Goal: Transaction & Acquisition: Purchase product/service

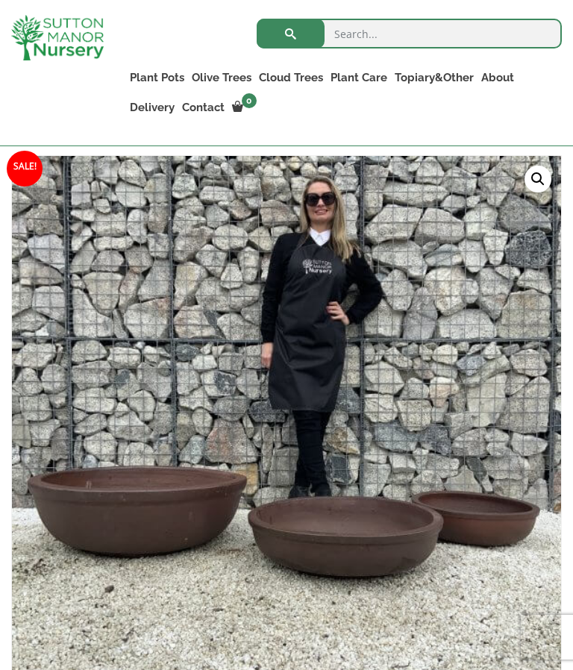
click at [214, 527] on img at bounding box center [385, 529] width 747 height 747
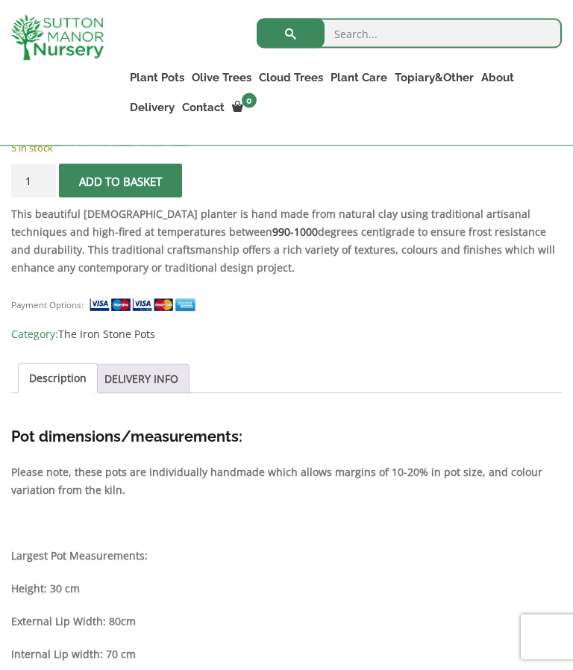
scroll to position [1100, 0]
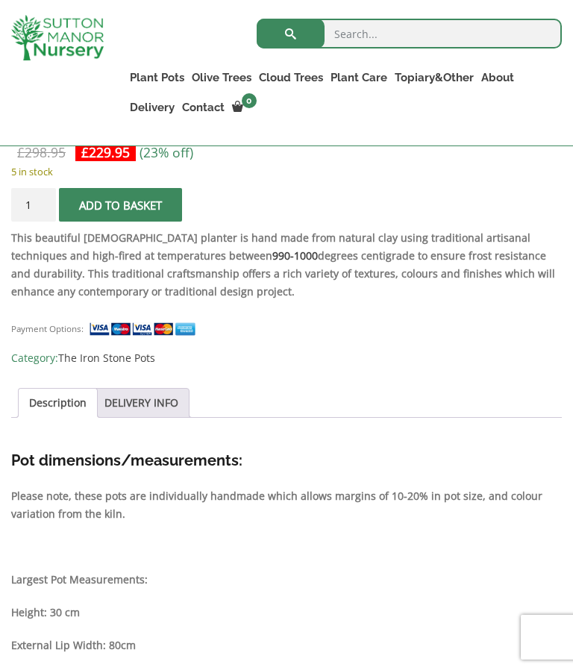
click at [109, 365] on link "The Iron Stone Pots" at bounding box center [106, 358] width 97 height 14
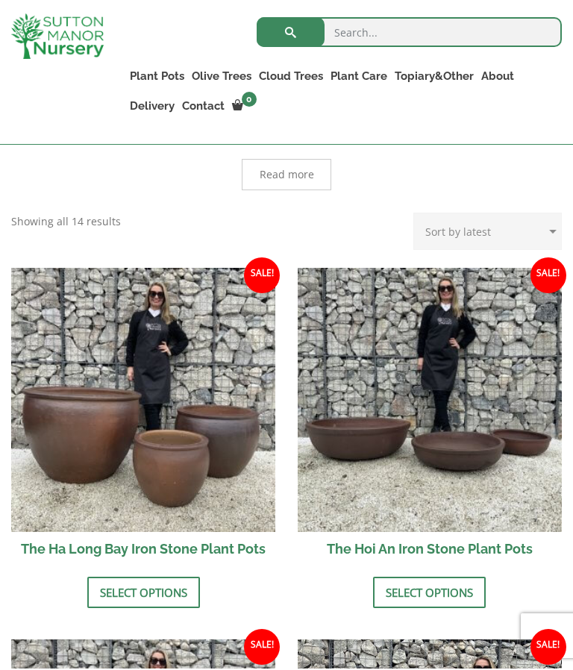
scroll to position [491, 0]
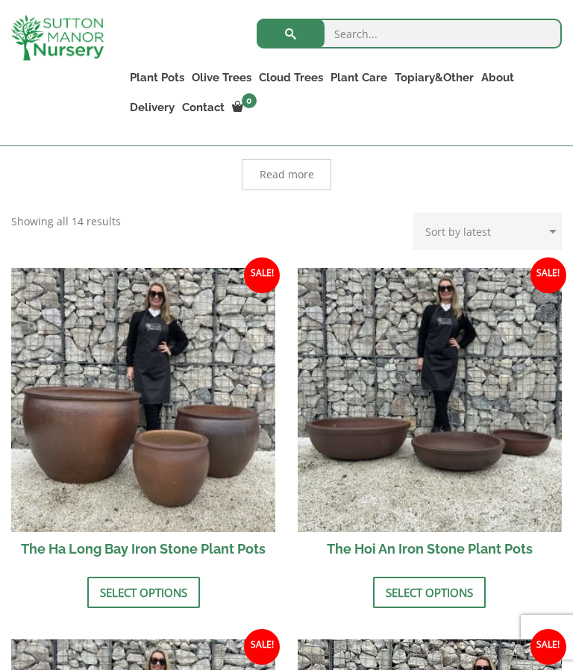
click at [455, 594] on link "Select options" at bounding box center [429, 592] width 113 height 31
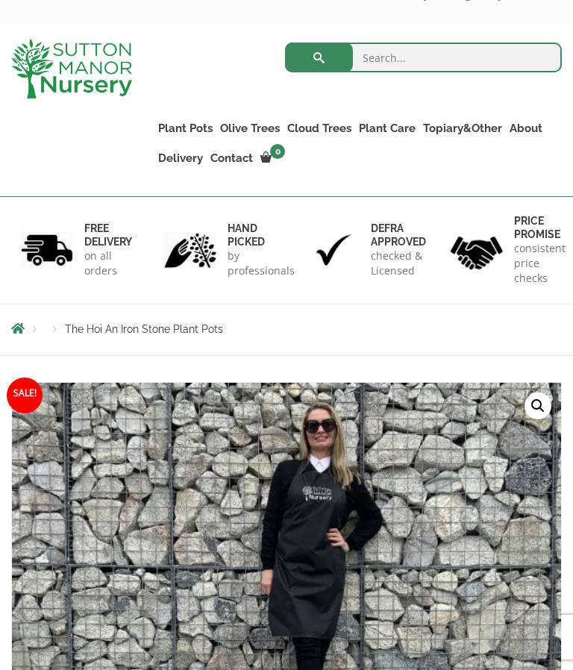
scroll to position [48, 0]
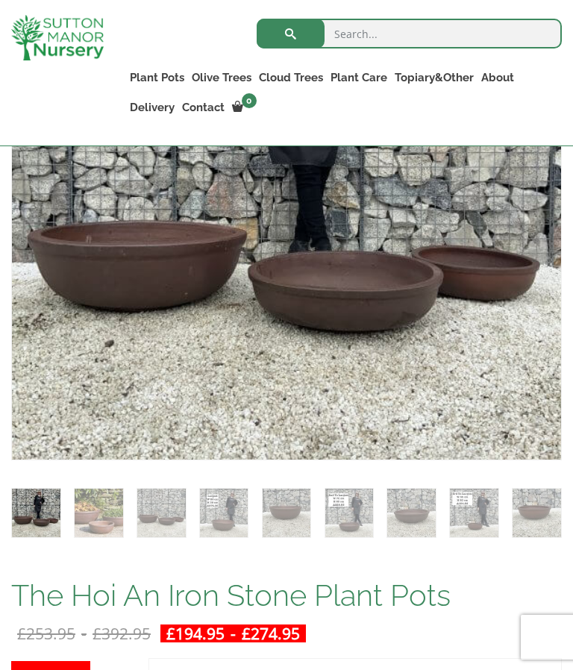
scroll to position [485, 0]
